Goal: Task Accomplishment & Management: Manage account settings

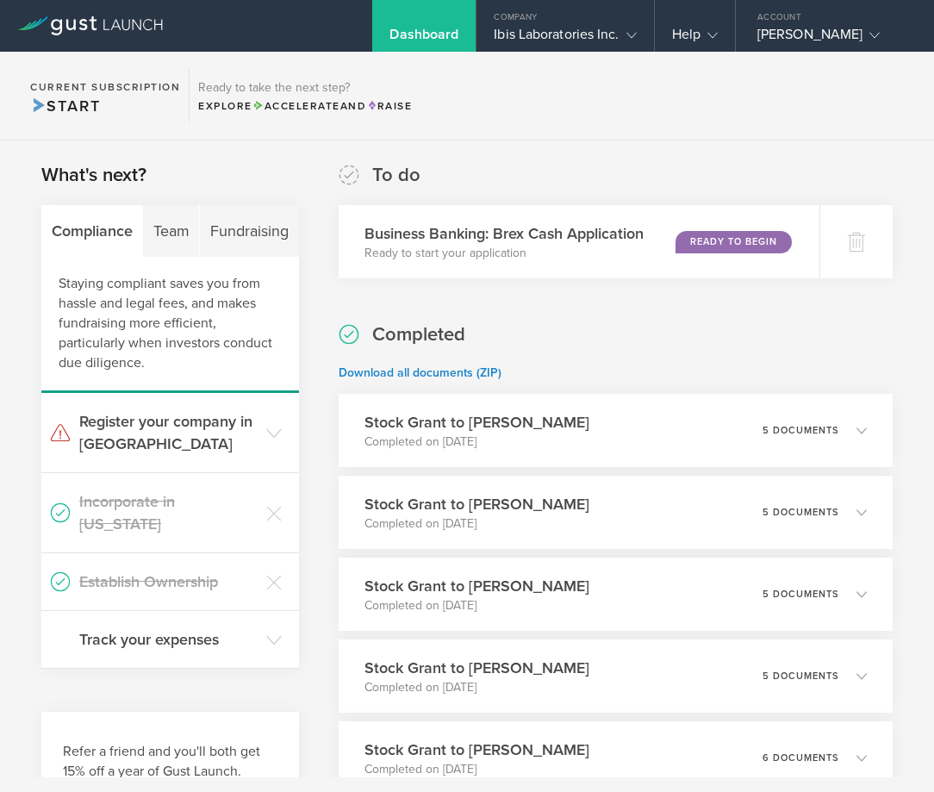
scroll to position [69, 0]
click at [237, 236] on div "Fundraising" at bounding box center [249, 231] width 98 height 52
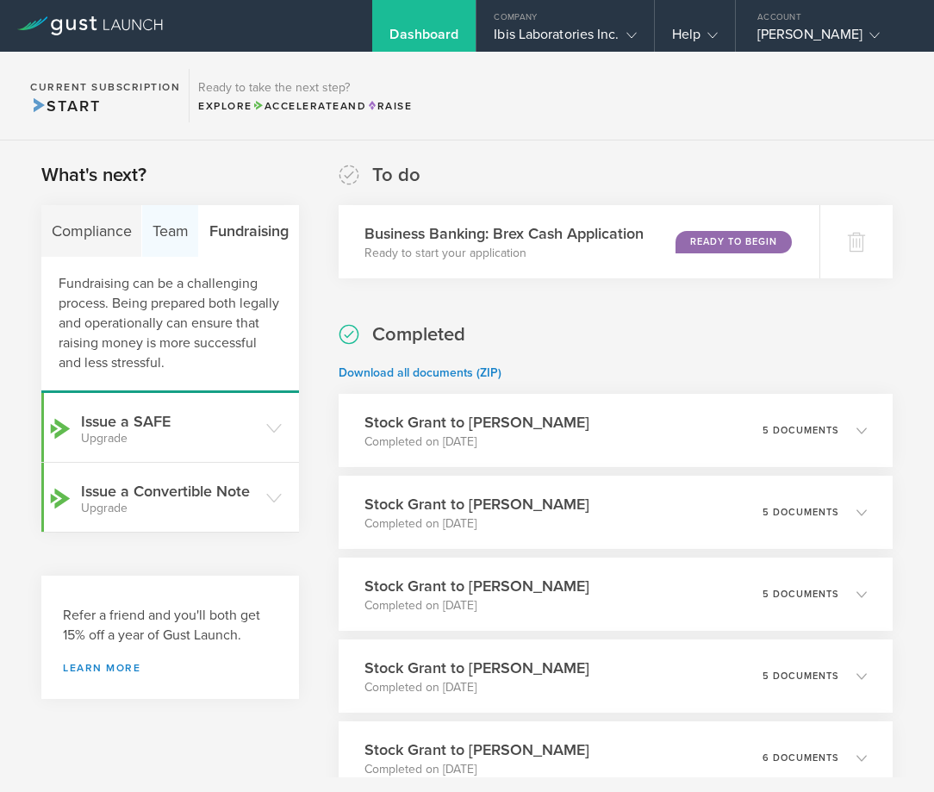
click at [166, 235] on div "Team" at bounding box center [170, 231] width 57 height 52
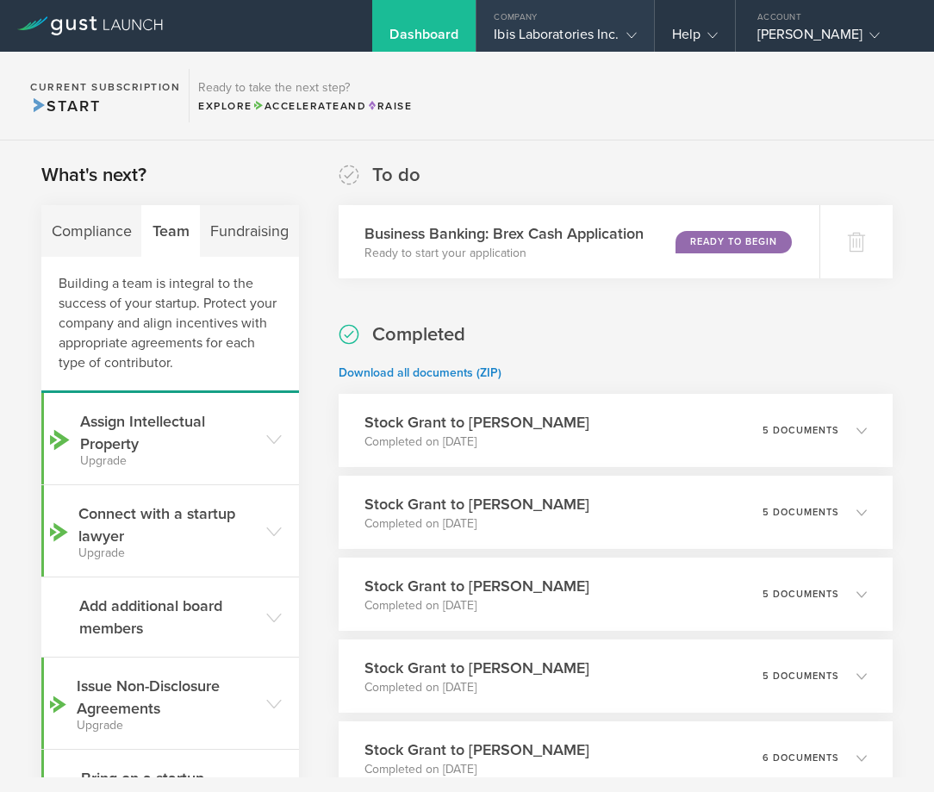
click at [550, 20] on div "Company" at bounding box center [564, 13] width 177 height 26
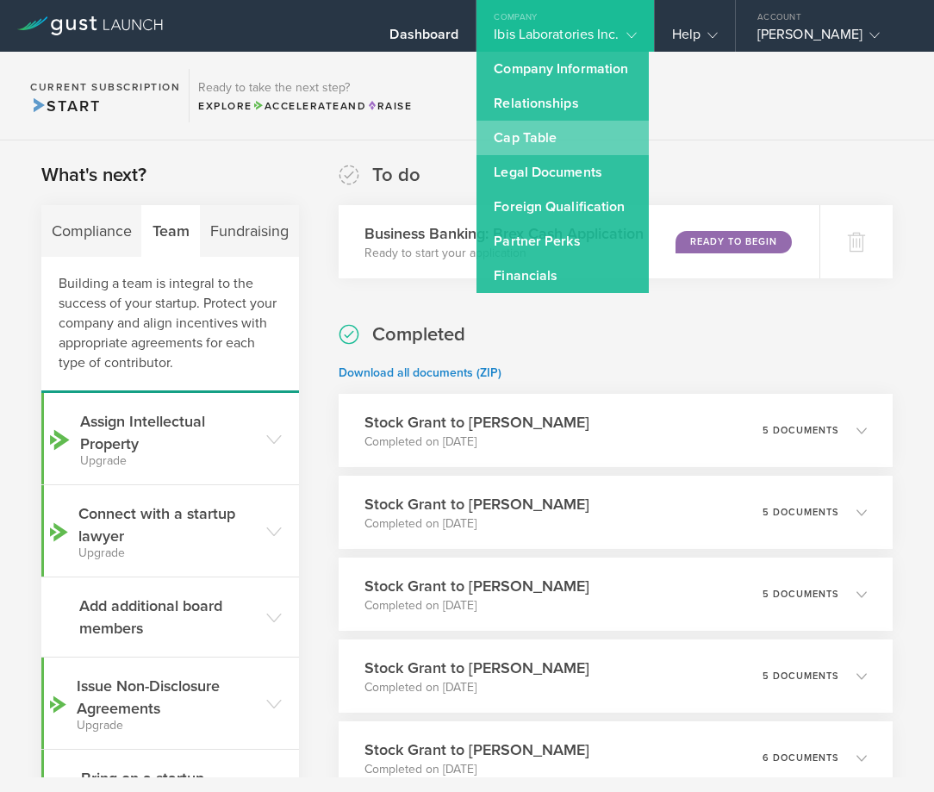
click at [525, 144] on link "Cap Table" at bounding box center [562, 138] width 172 height 34
